Goal: Find contact information: Find contact information

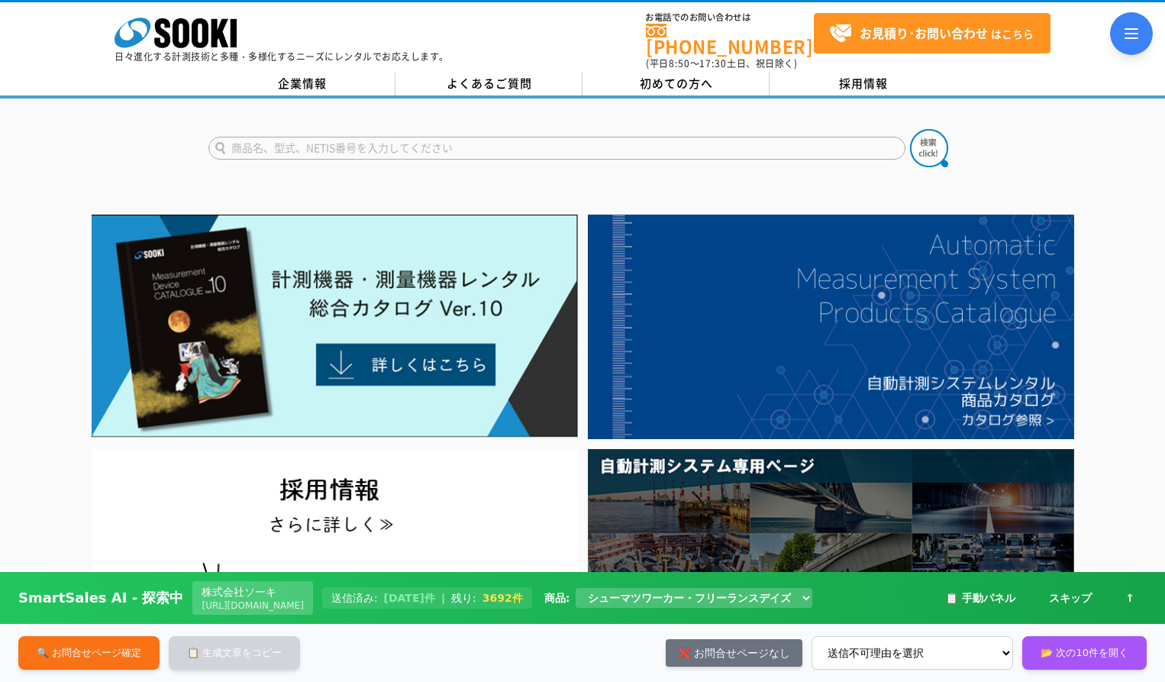
type input "ご担当者様突然のご連絡を失礼いたします。シューマツワーカーの井出と申します。計測機器のレンタルやメンテナンスを行っている事業につきまして、多様なニーズに対応で…"
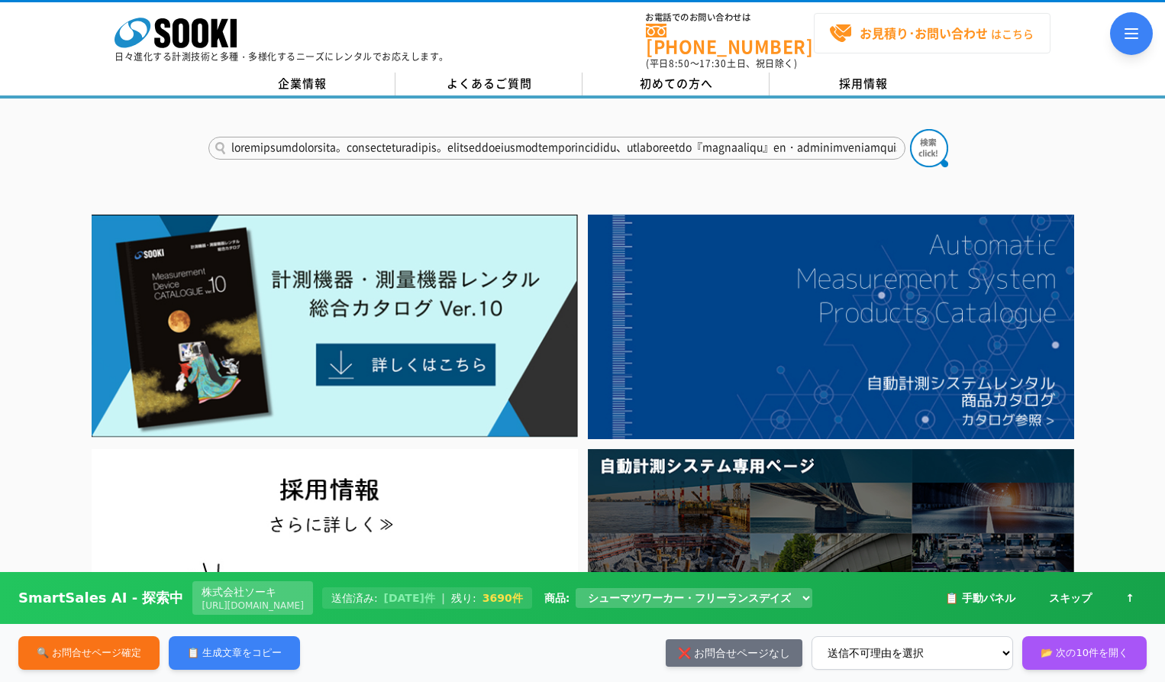
click at [932, 44] on span "お見積り･お問い合わせ はこちら" at bounding box center [931, 33] width 205 height 23
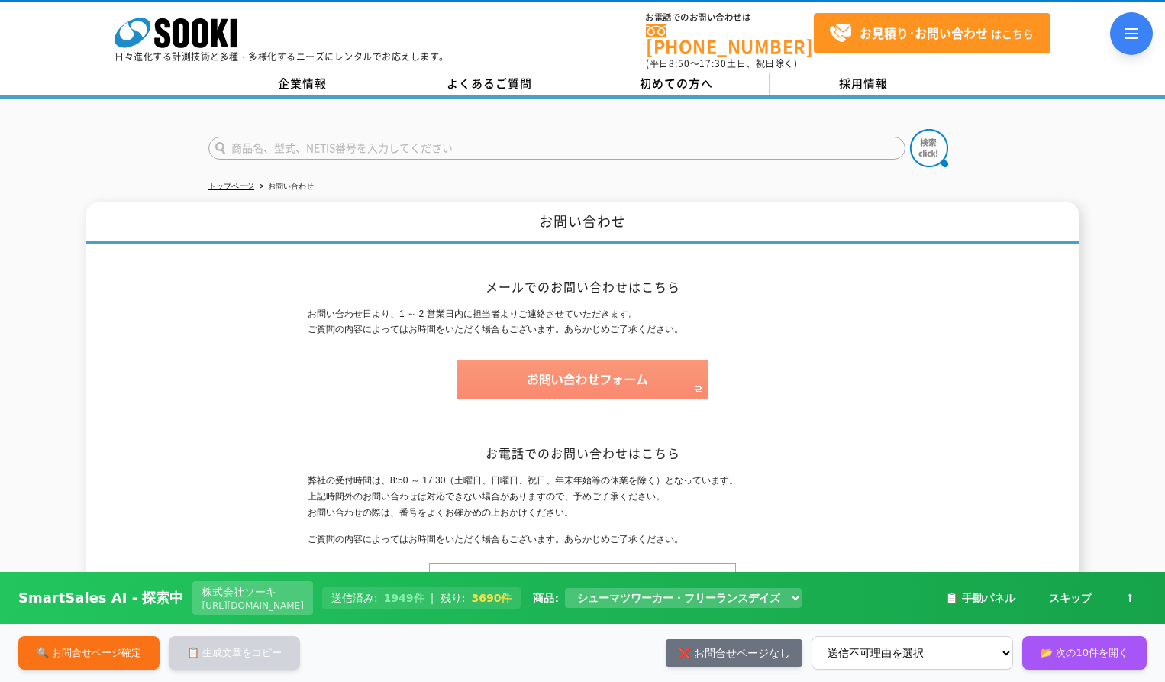
click at [555, 367] on img at bounding box center [582, 379] width 251 height 39
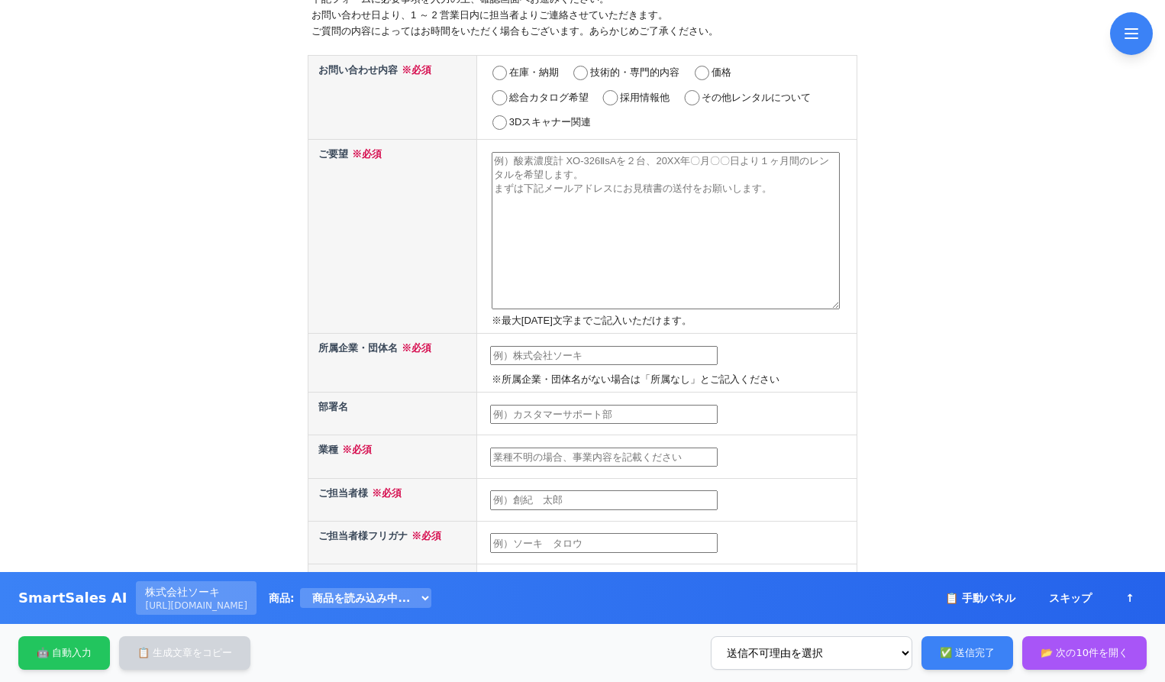
scroll to position [229, 0]
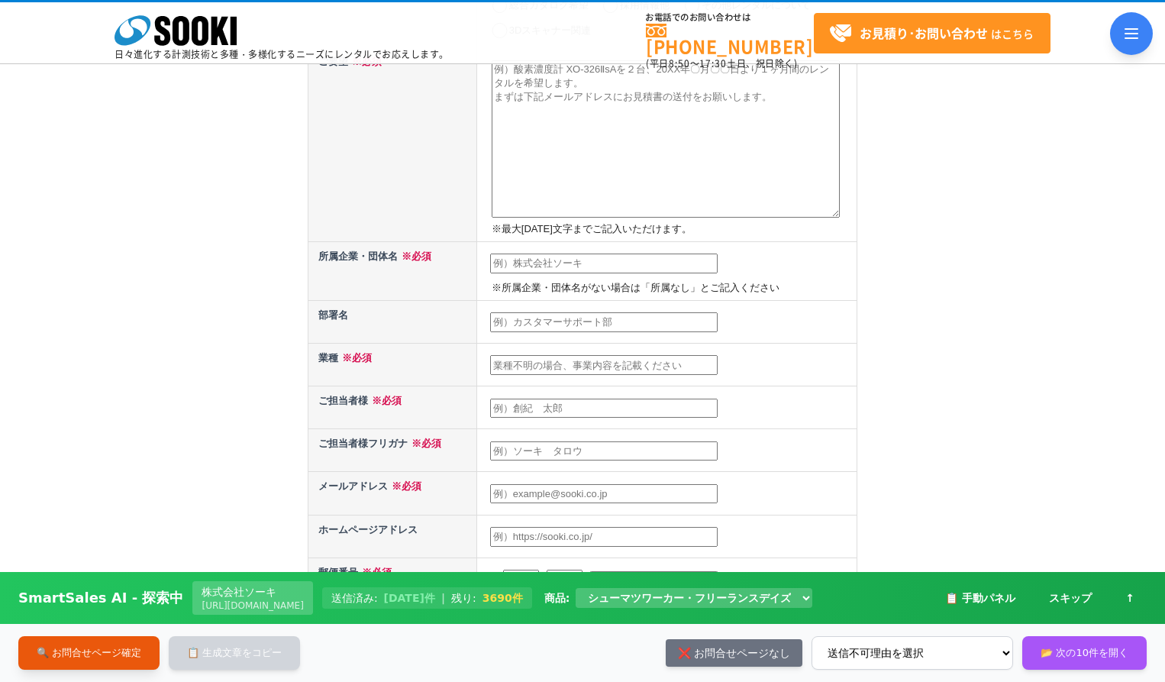
drag, startPoint x: 110, startPoint y: 628, endPoint x: 93, endPoint y: 635, distance: 18.1
click at [108, 628] on div "🔍 お問合せページ確定 📋 生成文章をコピー ❌ お問合せページなし 送信不可理由を選択 生成文章が間違っている 自動入力不可 お問い合わせフォームがない 問…" at bounding box center [582, 653] width 1165 height 58
click at [93, 635] on div "🔍 お問合せページ確定 📋 生成文章をコピー ❌ お問合せページなし 送信不可理由を選択 生成文章が間違っている 自動入力不可 お問い合わせフォームがない 問…" at bounding box center [582, 653] width 1165 height 58
drag, startPoint x: 751, startPoint y: 643, endPoint x: 772, endPoint y: 635, distance: 22.0
click at [751, 647] on button "❌ お問合せページなし" at bounding box center [734, 652] width 137 height 27
